Goal: Check status

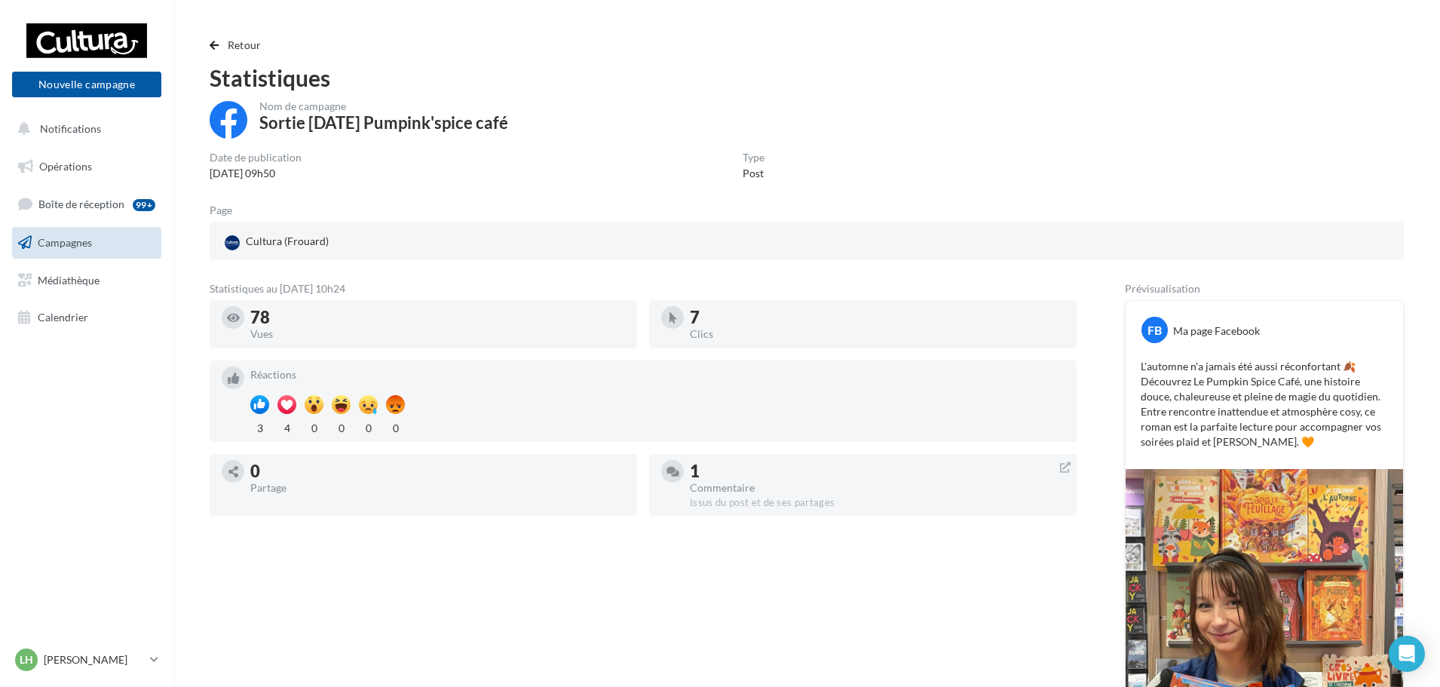
click at [75, 244] on span "Campagnes" at bounding box center [65, 242] width 54 height 13
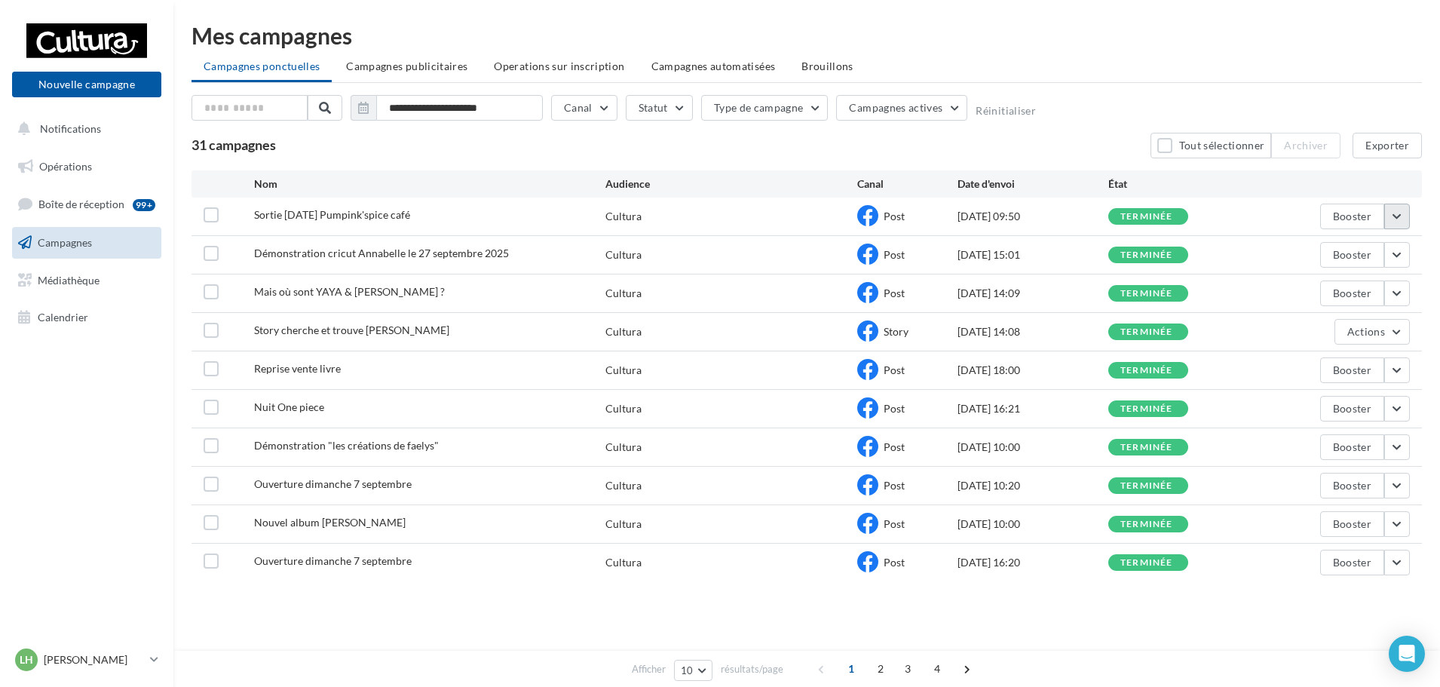
click at [1395, 216] on button "button" at bounding box center [1397, 217] width 26 height 26
click at [1313, 252] on button "Voir les résultats" at bounding box center [1334, 251] width 151 height 39
